Goal: Task Accomplishment & Management: Use online tool/utility

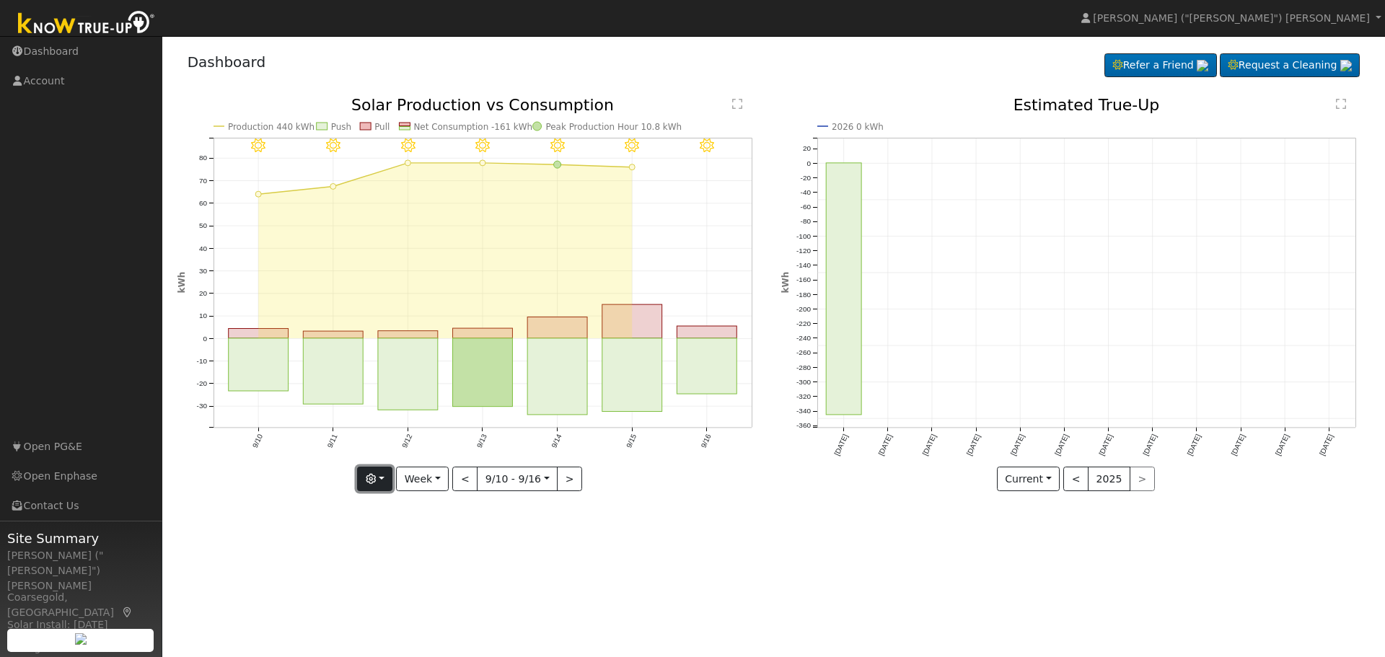
click at [382, 478] on button "button" at bounding box center [374, 479] width 35 height 25
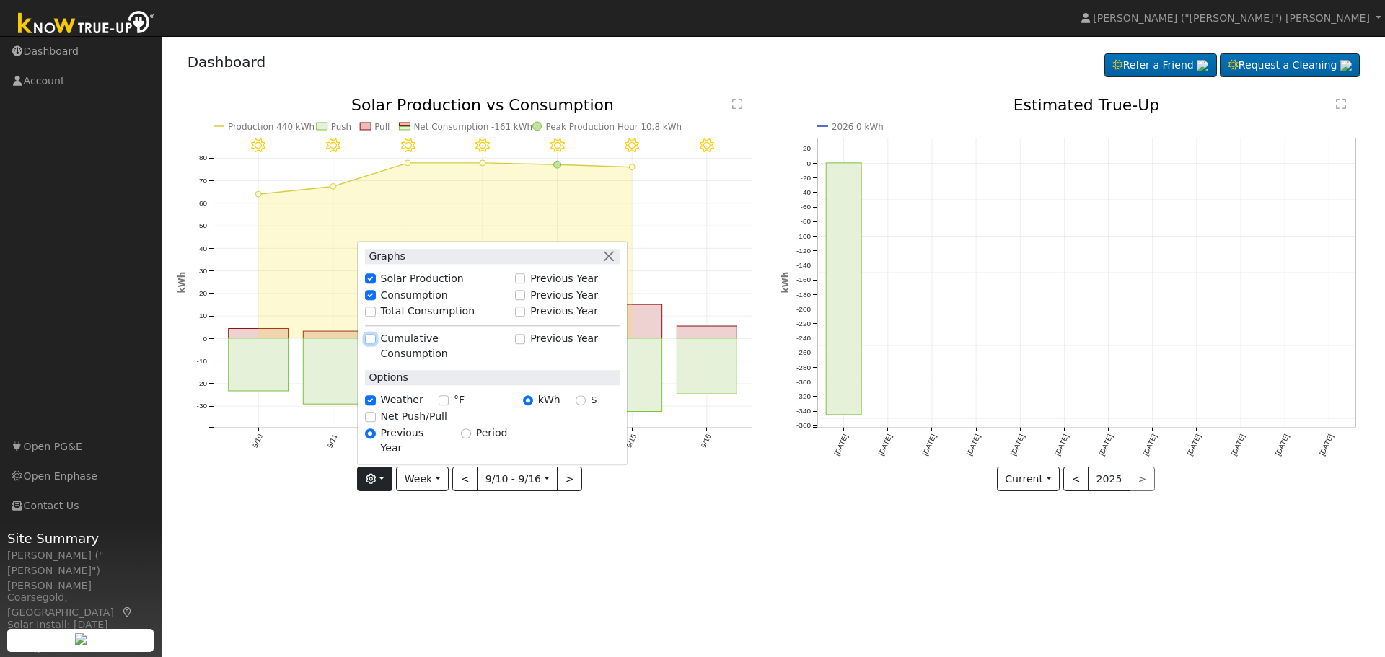
click at [375, 344] on input "Cumulative Consumption" at bounding box center [370, 339] width 10 height 10
checkbox input "true"
checkbox input "false"
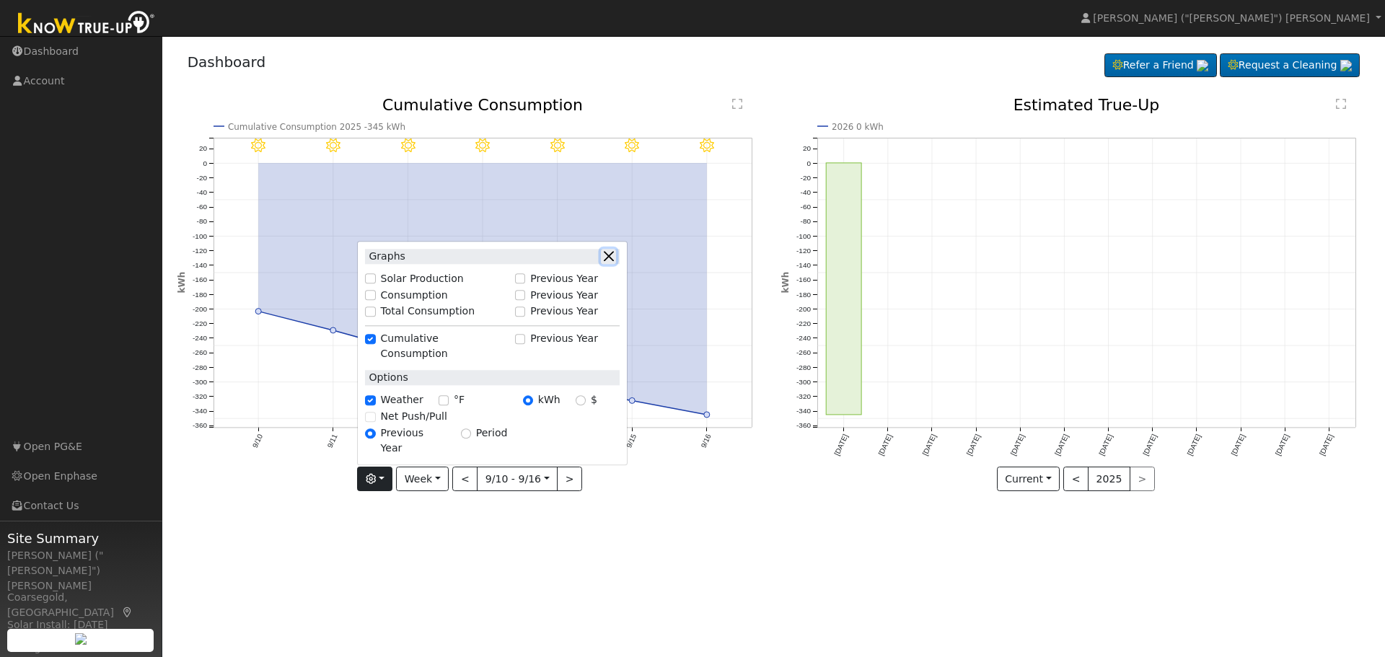
click at [610, 264] on button "button" at bounding box center [608, 256] width 15 height 15
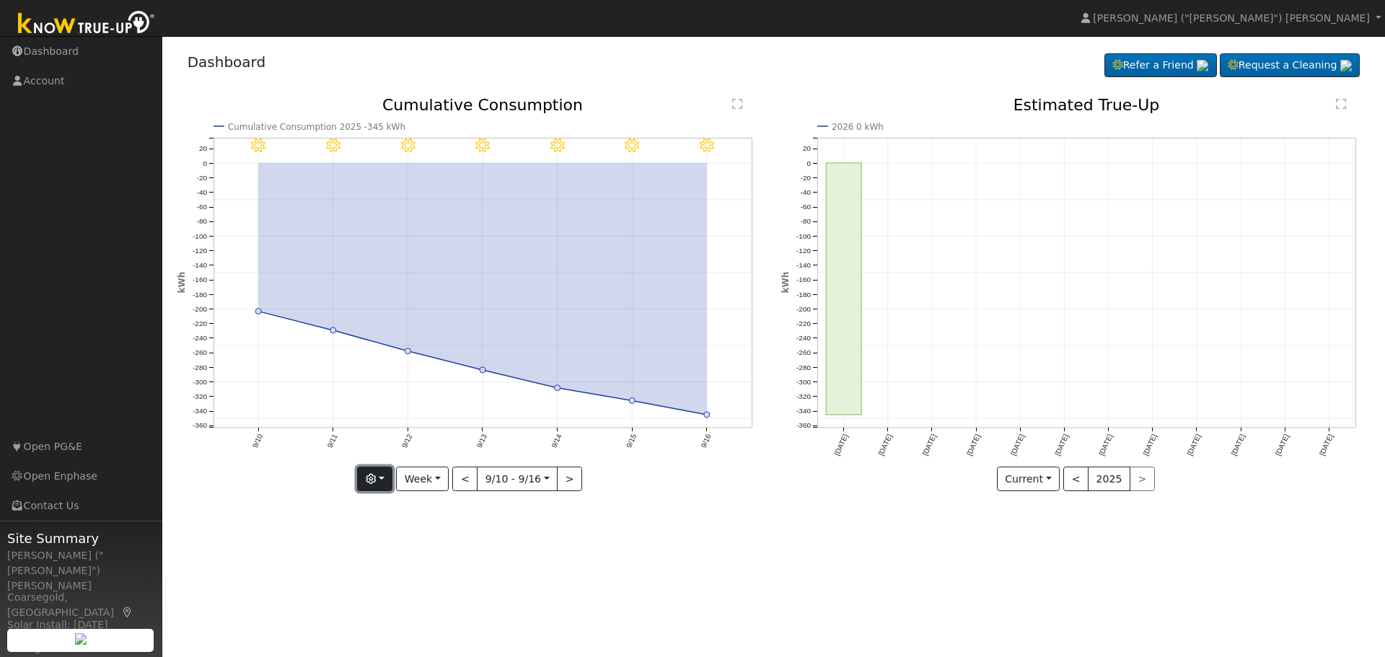
click at [376, 478] on icon "button" at bounding box center [371, 479] width 10 height 10
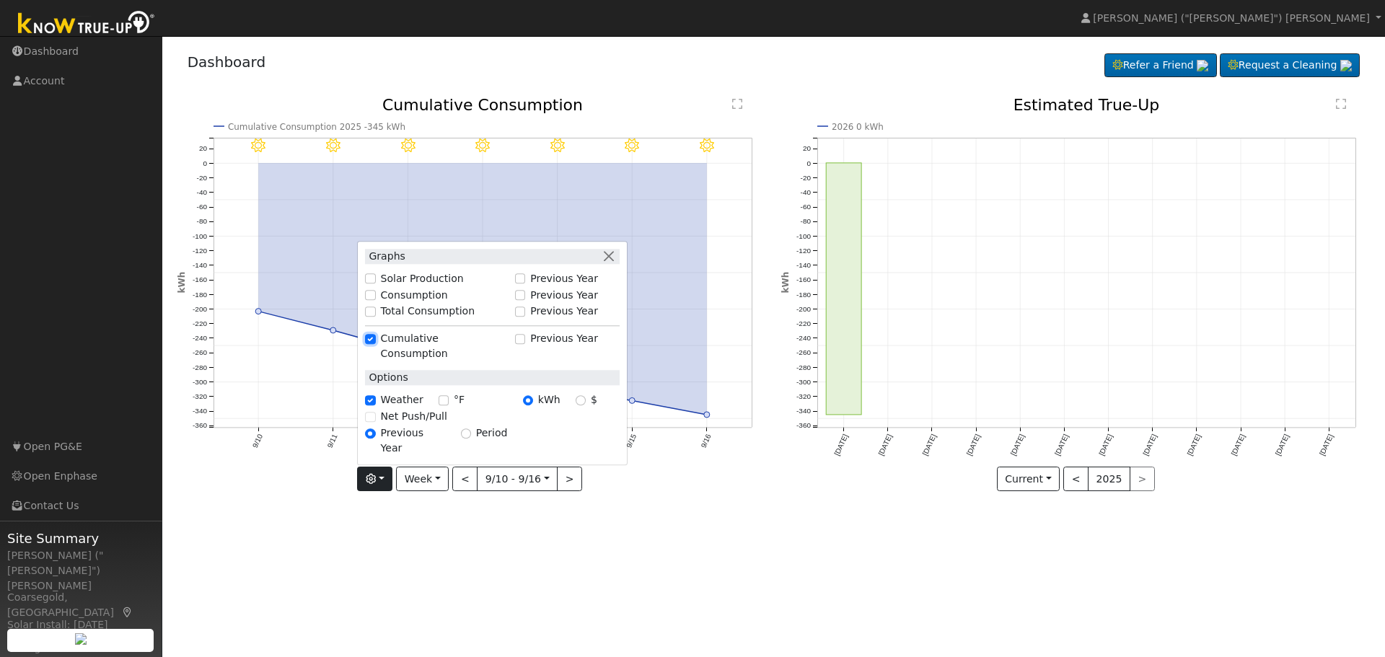
click at [375, 344] on input "Cumulative Consumption" at bounding box center [370, 339] width 10 height 10
checkbox input "false"
checkbox input "true"
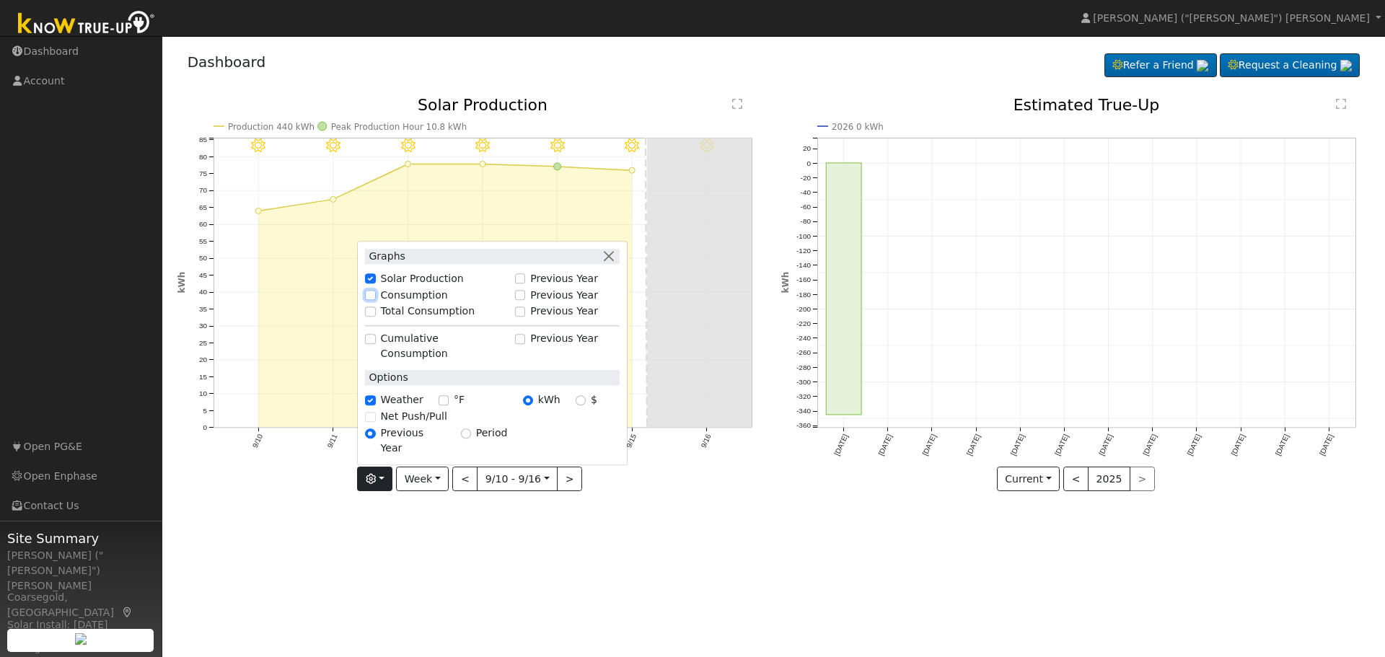
click at [375, 300] on input "Consumption" at bounding box center [370, 295] width 10 height 10
checkbox input "true"
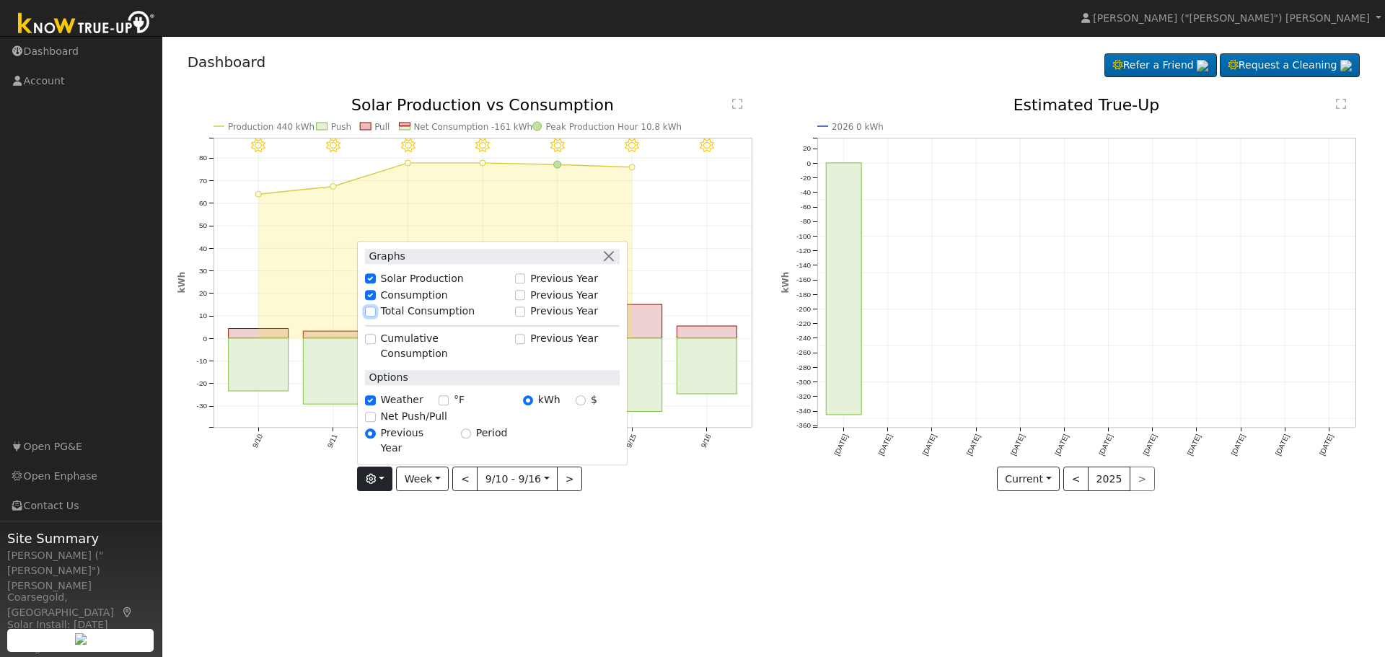
click at [375, 317] on input "Total Consumption" at bounding box center [370, 312] width 10 height 10
checkbox input "true"
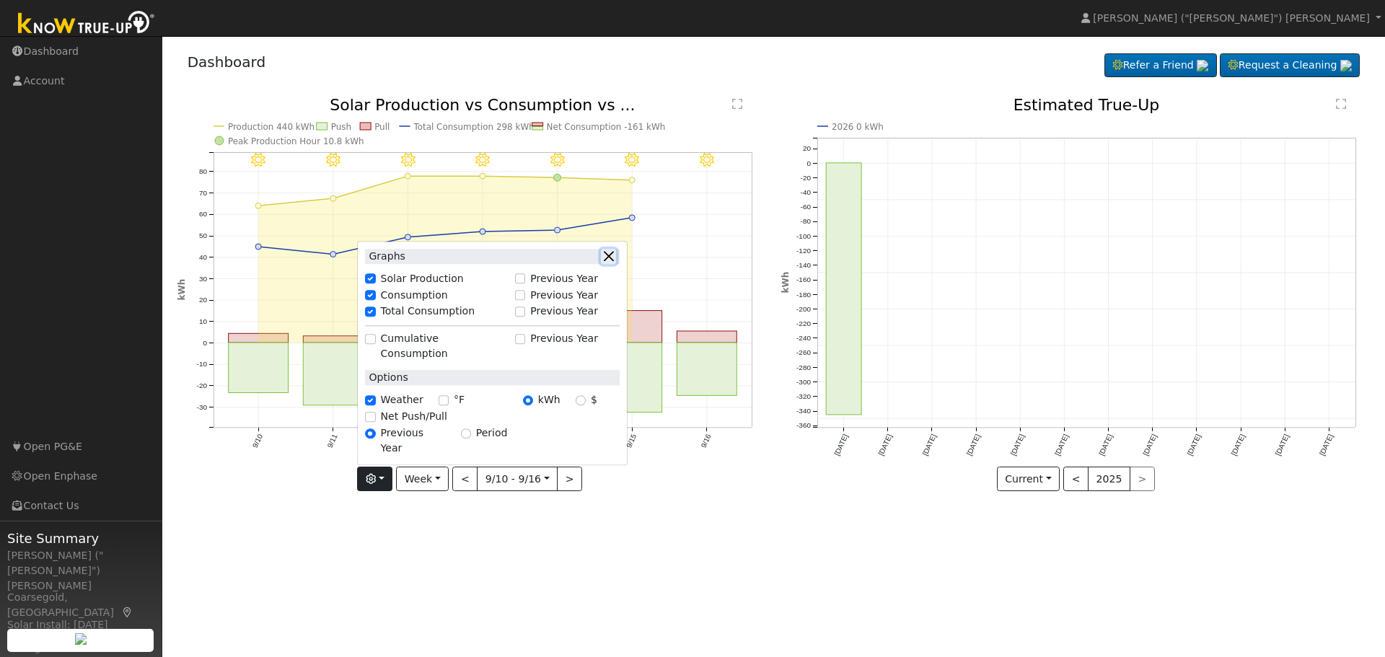
click at [612, 264] on button "button" at bounding box center [608, 256] width 15 height 15
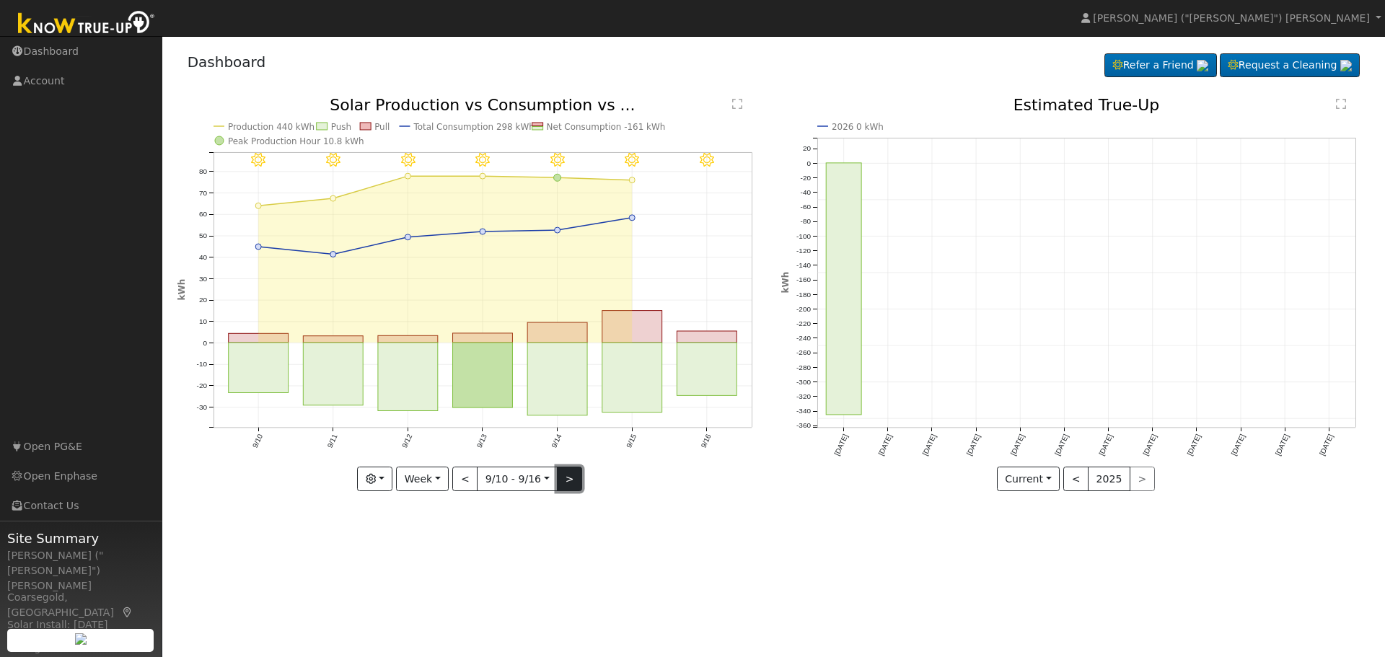
click at [568, 477] on button ">" at bounding box center [569, 479] width 25 height 25
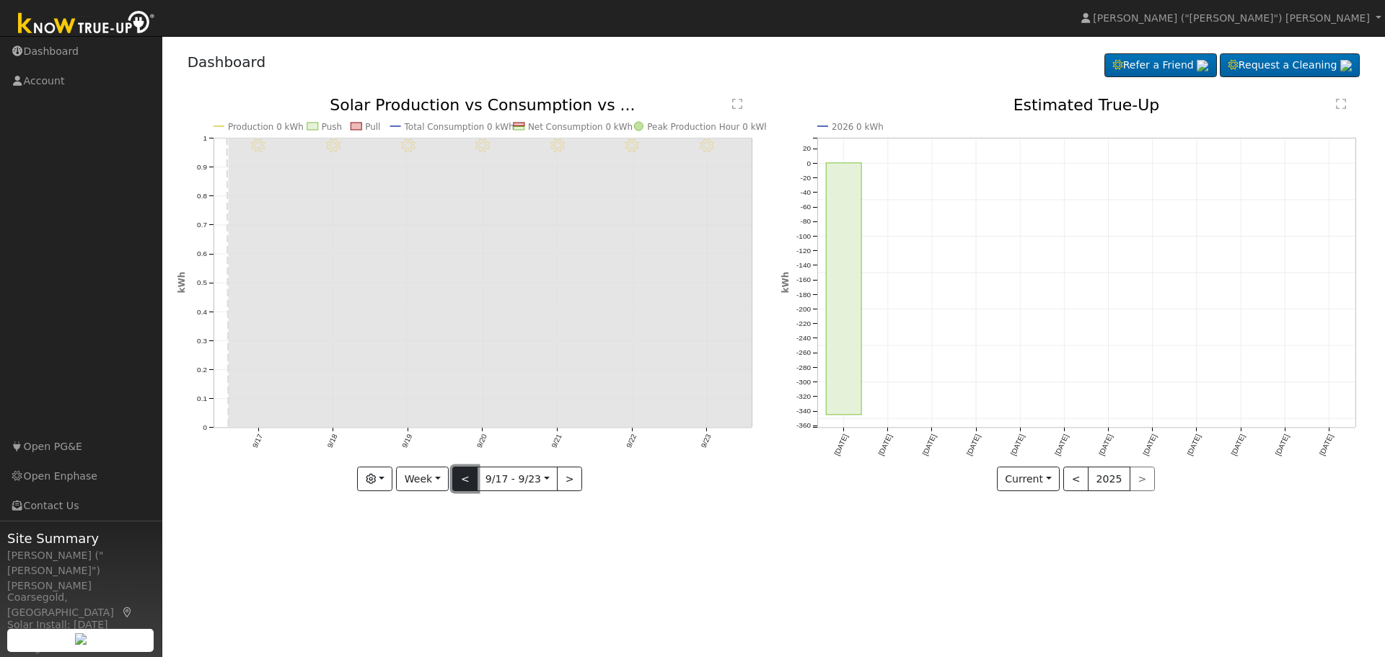
click at [466, 480] on button "<" at bounding box center [464, 479] width 25 height 25
type input "[DATE]"
